Goal: Task Accomplishment & Management: Manage account settings

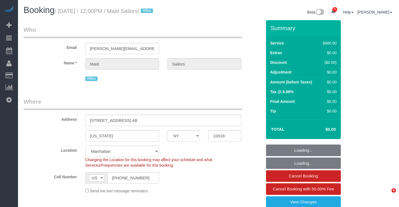
select select "NY"
select select "3"
select select "number:60"
select select "number:74"
select select "number:13"
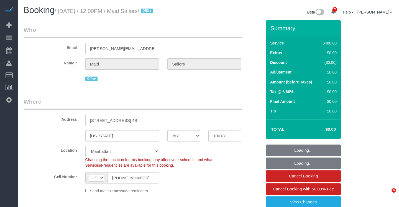
select select "number:5"
select select "object:3389"
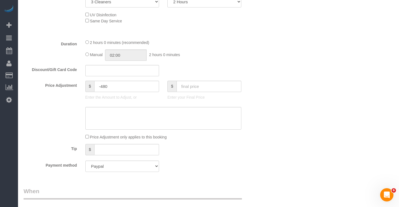
select select "spot1"
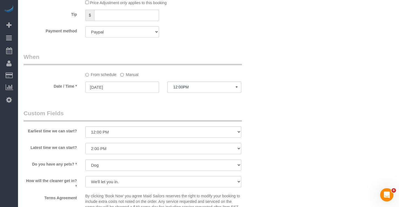
scroll to position [545, 0]
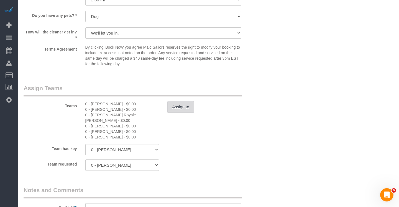
click at [176, 106] on button "Assign to" at bounding box center [180, 107] width 27 height 12
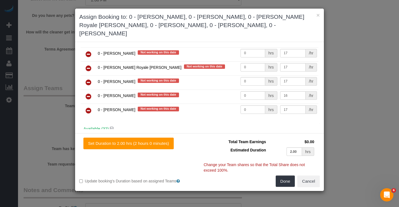
scroll to position [26, 0]
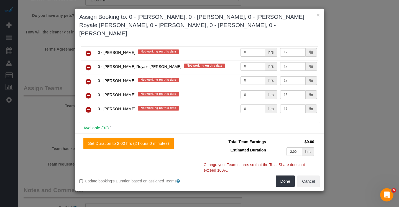
click at [89, 107] on icon at bounding box center [89, 110] width 6 height 7
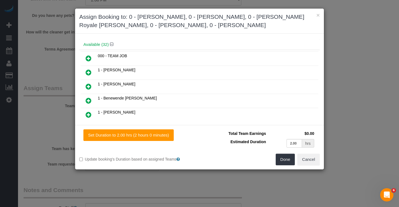
scroll to position [93, 0]
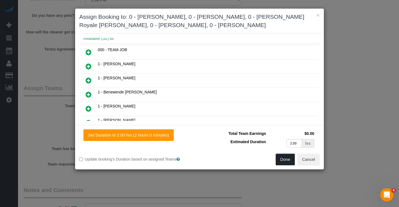
click at [286, 161] on button "Done" at bounding box center [285, 160] width 19 height 12
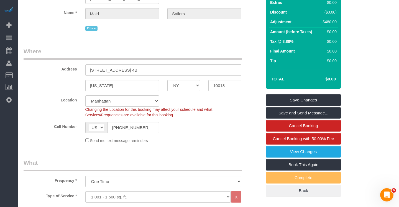
scroll to position [0, 0]
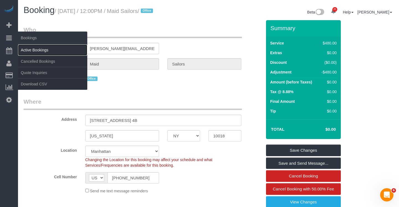
click at [32, 49] on link "Active Bookings" at bounding box center [52, 50] width 69 height 11
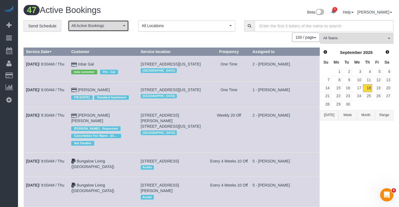
click at [109, 27] on span "All Active Bookings" at bounding box center [96, 26] width 50 height 6
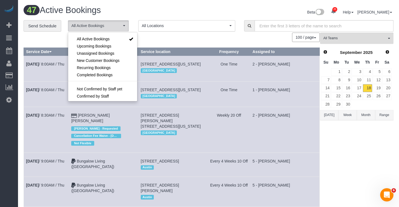
click at [150, 42] on div "100 / page 10 / page 20 / page 30 / page 40 / page 50 / page 100 / page" at bounding box center [172, 37] width 296 height 9
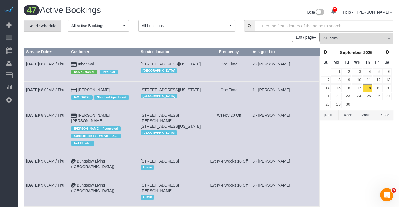
click at [55, 24] on link "Send Schedule" at bounding box center [43, 26] width 38 height 12
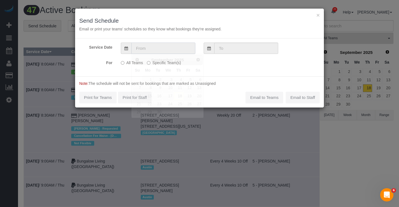
click at [169, 46] on input "text" at bounding box center [163, 48] width 64 height 11
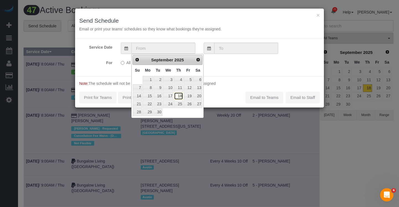
click at [181, 94] on link "18" at bounding box center [178, 96] width 9 height 7
type input "[DATE]"
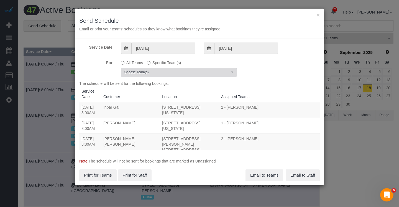
click at [188, 72] on span "Choose Team(s)" at bounding box center [176, 72] width 105 height 5
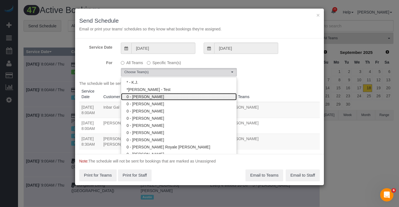
click at [180, 96] on link "0 - [PERSON_NAME]" at bounding box center [178, 96] width 115 height 7
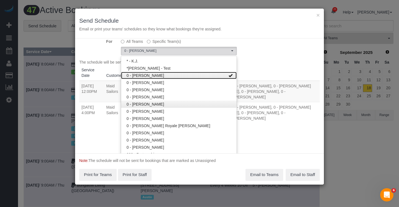
scroll to position [24, 0]
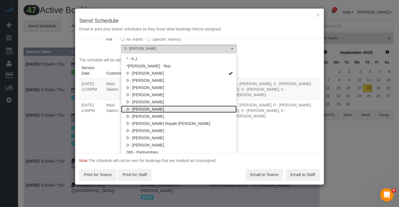
click at [180, 108] on link "0 - [PERSON_NAME]" at bounding box center [178, 109] width 115 height 7
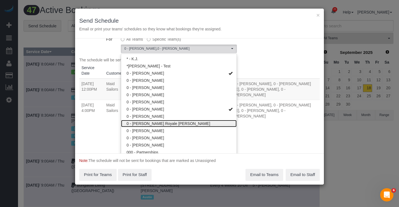
click at [180, 125] on link "0 - [PERSON_NAME] Royale [PERSON_NAME]" at bounding box center [178, 123] width 115 height 7
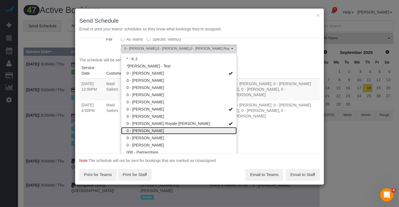
click at [179, 132] on link "0 - [PERSON_NAME]" at bounding box center [178, 130] width 115 height 7
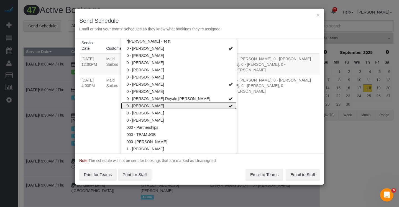
scroll to position [55, 0]
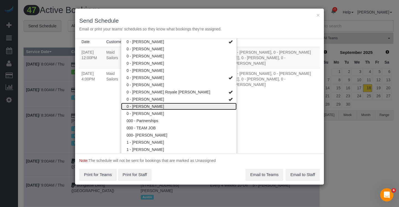
click at [184, 107] on link "0 - [PERSON_NAME]" at bounding box center [178, 106] width 115 height 7
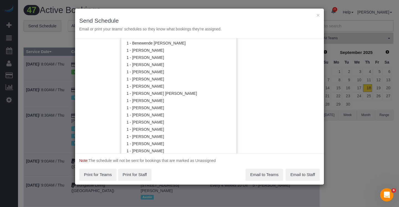
scroll to position [208, 0]
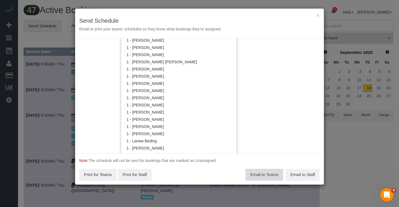
click at [277, 169] on button "Email to Teams" at bounding box center [264, 175] width 38 height 12
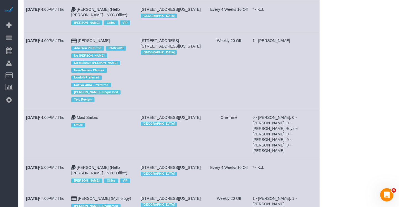
scroll to position [1486, 0]
